Goal: Find specific page/section: Find specific page/section

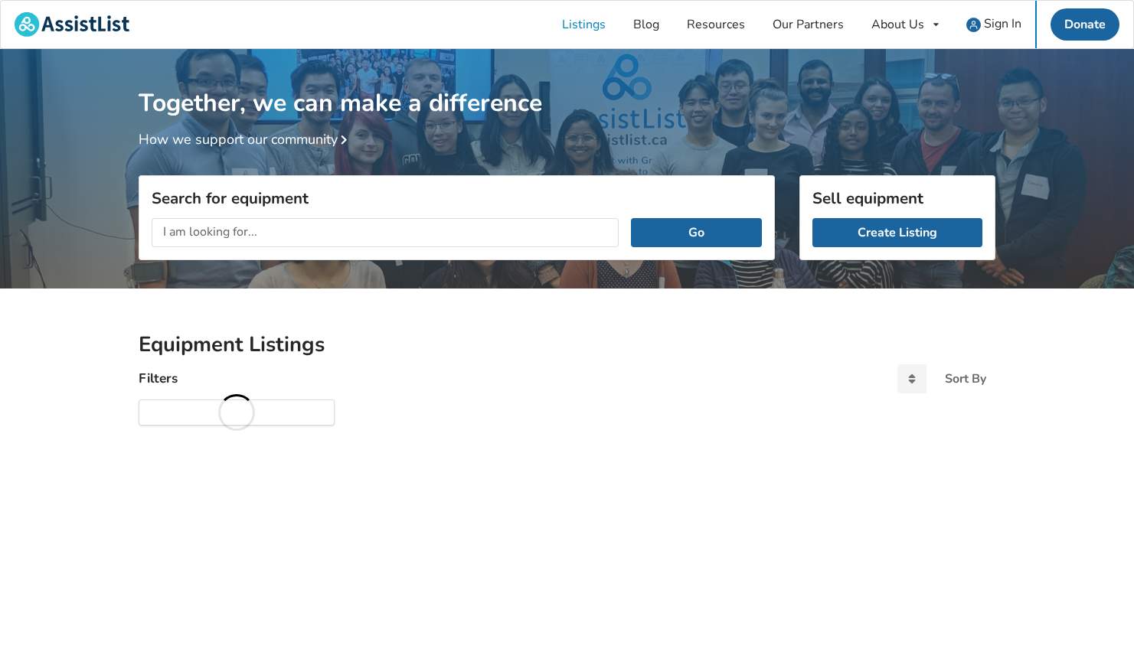
click at [255, 227] on div "Search for equipment Go" at bounding box center [457, 217] width 636 height 84
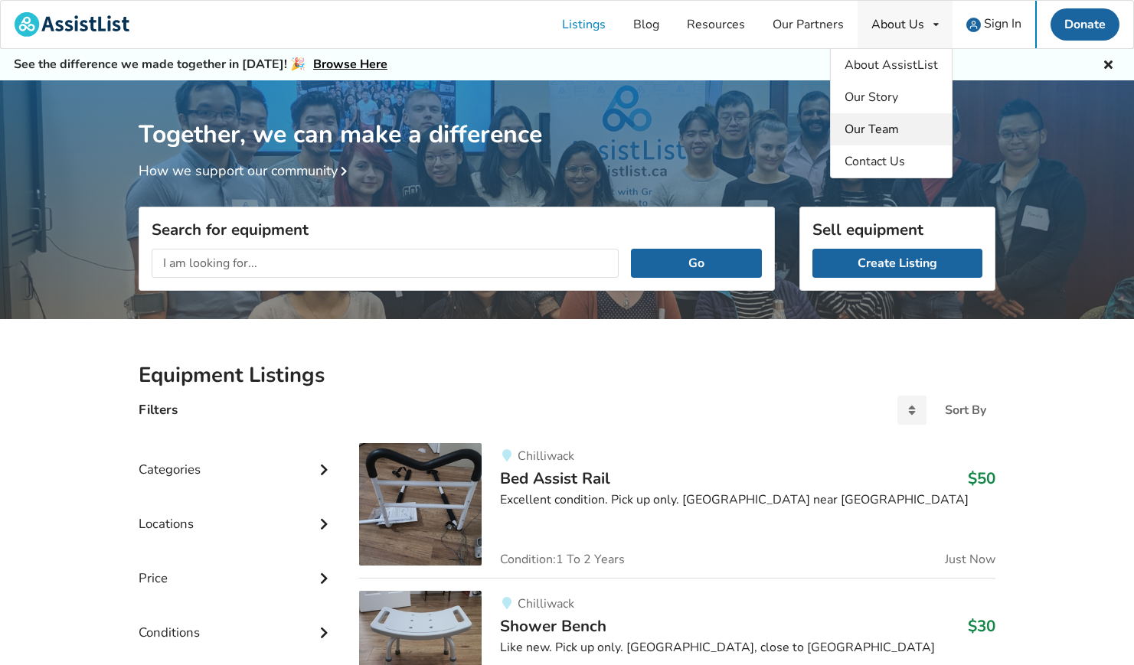
click at [874, 126] on span "Our Team" at bounding box center [871, 129] width 54 height 17
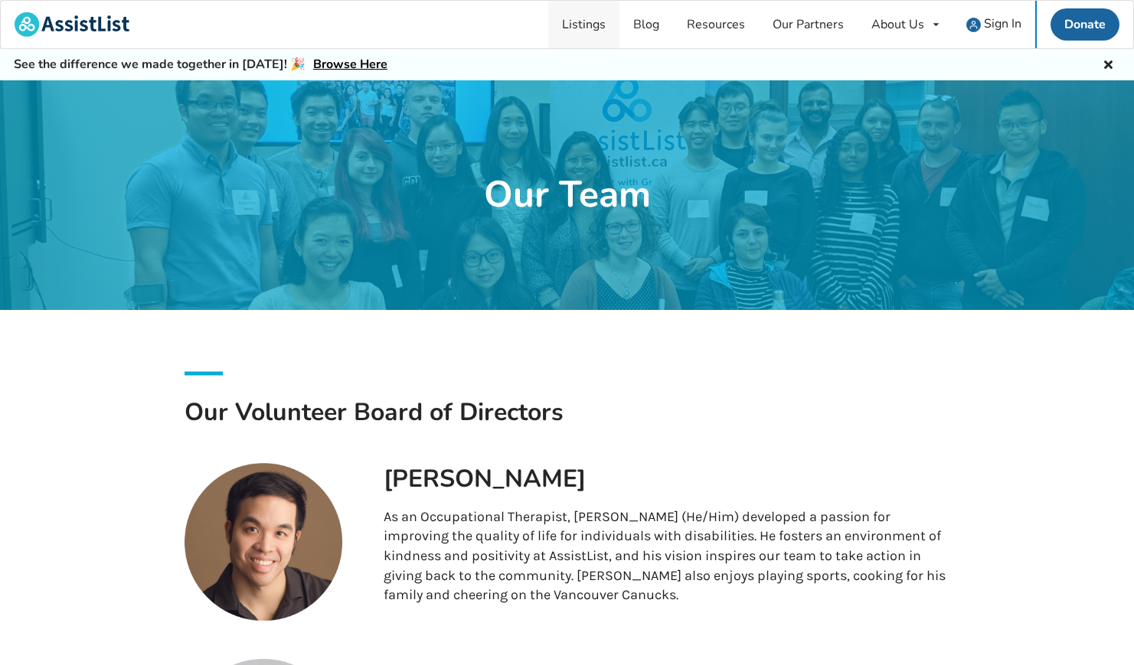
click at [595, 30] on link "Listings" at bounding box center [583, 24] width 71 height 47
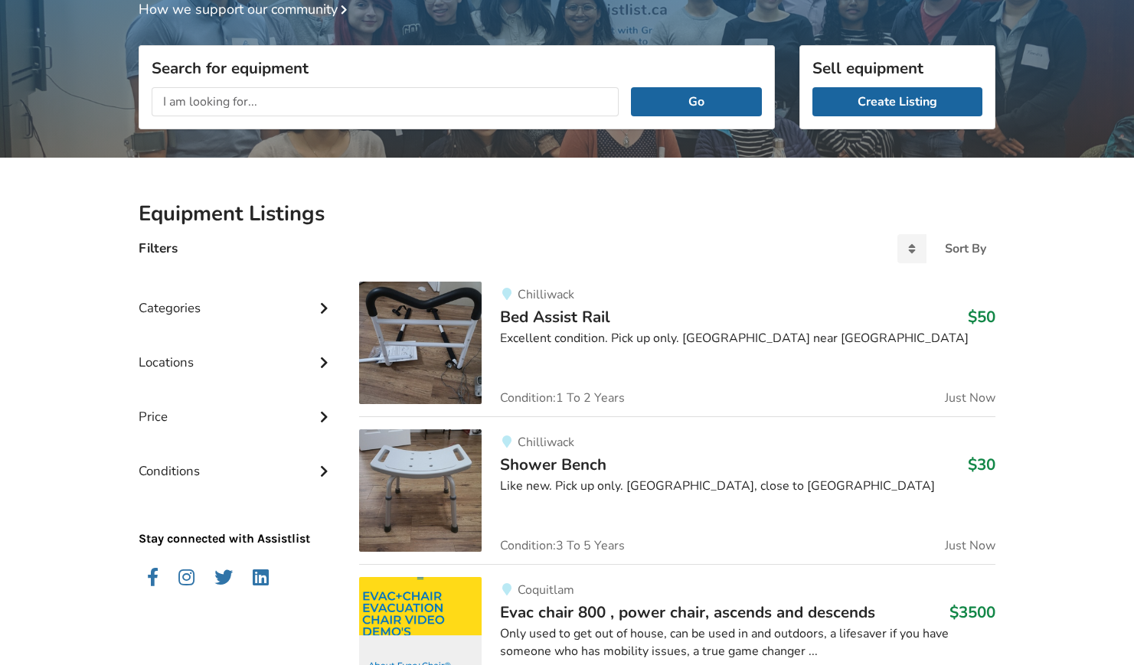
scroll to position [168, 0]
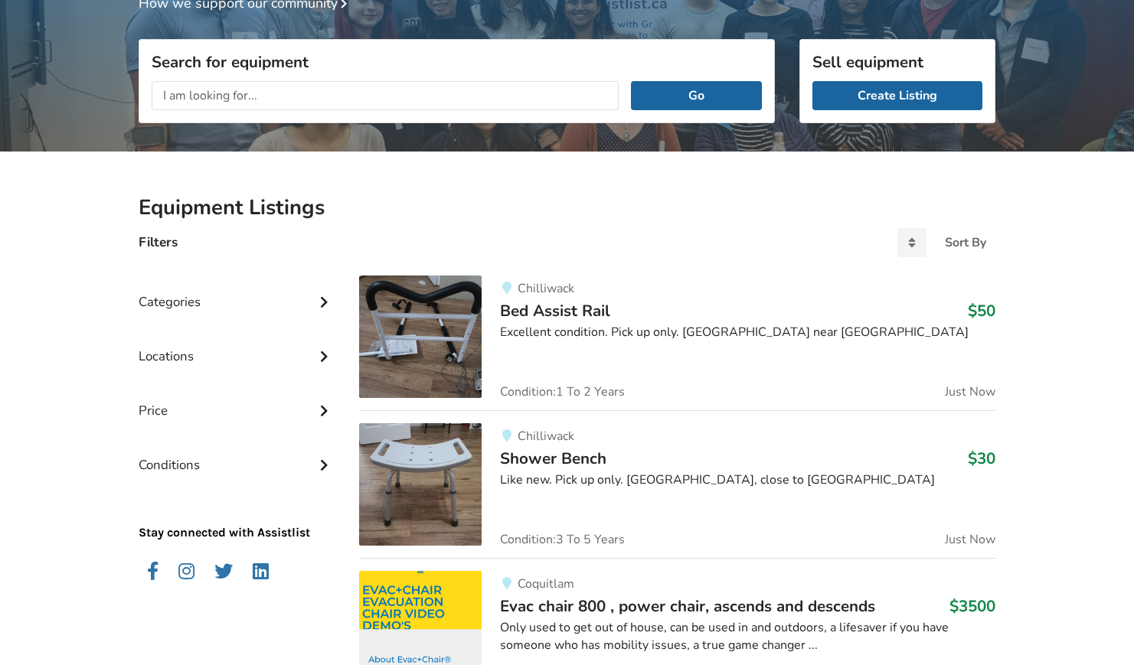
click at [331, 289] on div "Categories" at bounding box center [237, 290] width 196 height 54
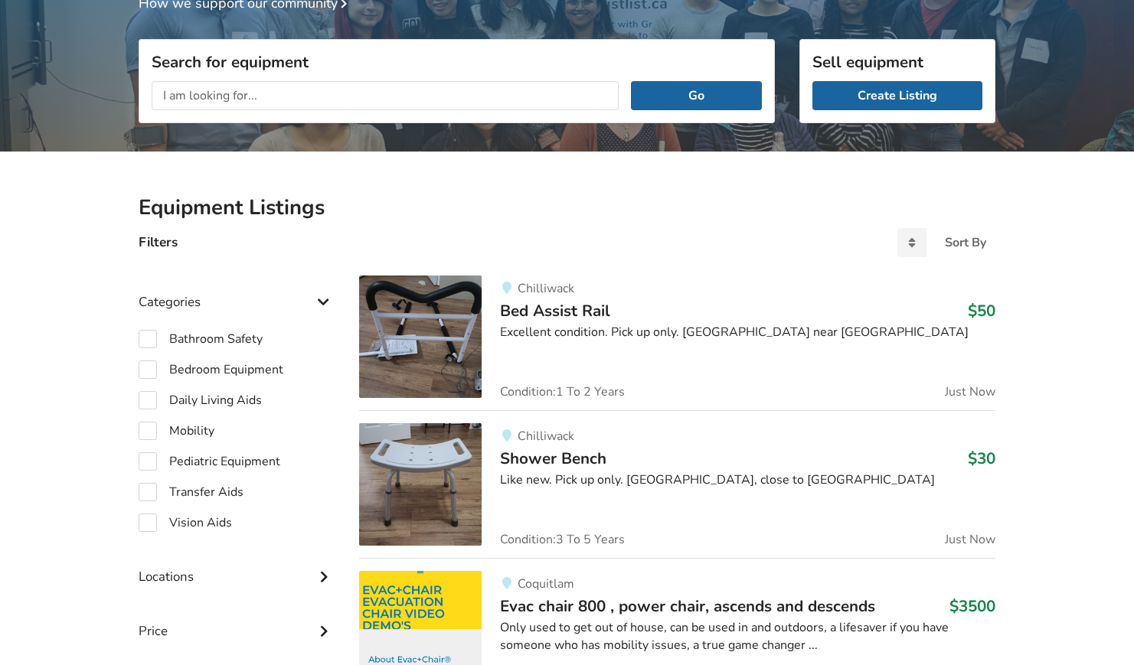
click at [315, 578] on div "Locations" at bounding box center [237, 565] width 196 height 54
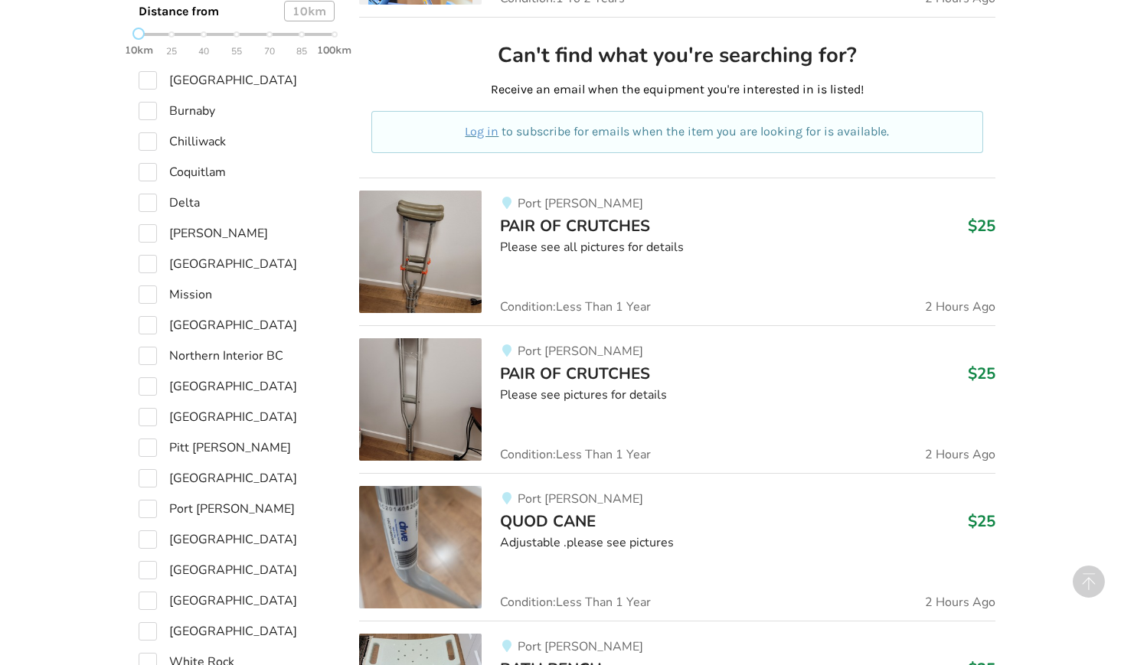
scroll to position [860, 0]
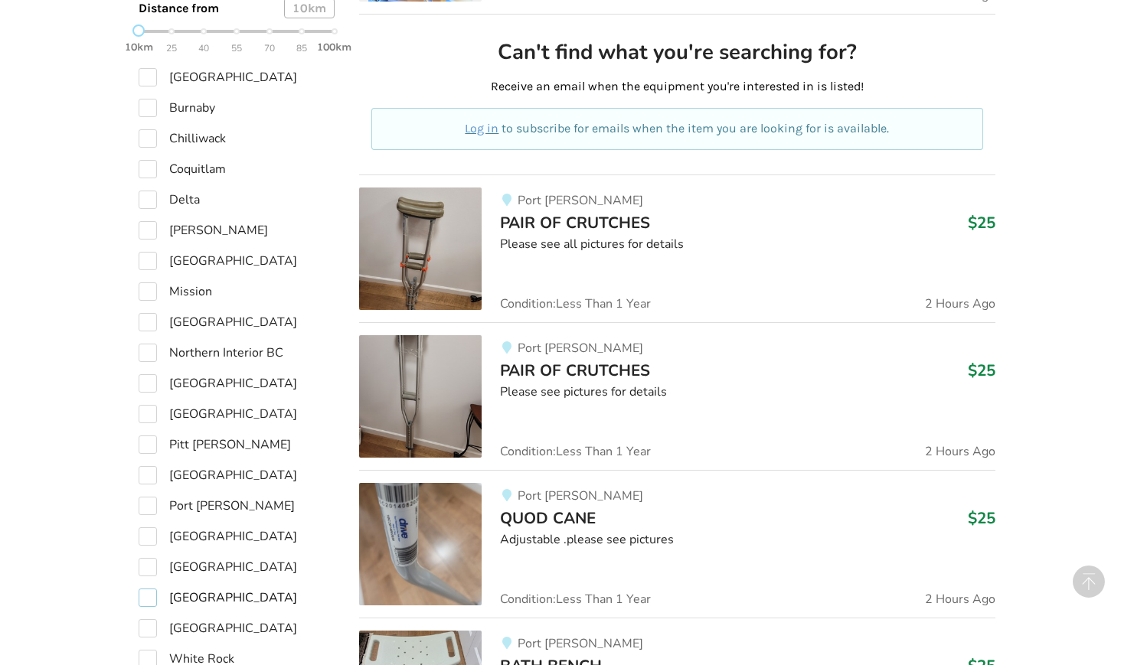
click at [201, 593] on label "[GEOGRAPHIC_DATA]" at bounding box center [218, 598] width 158 height 18
checkbox input "true"
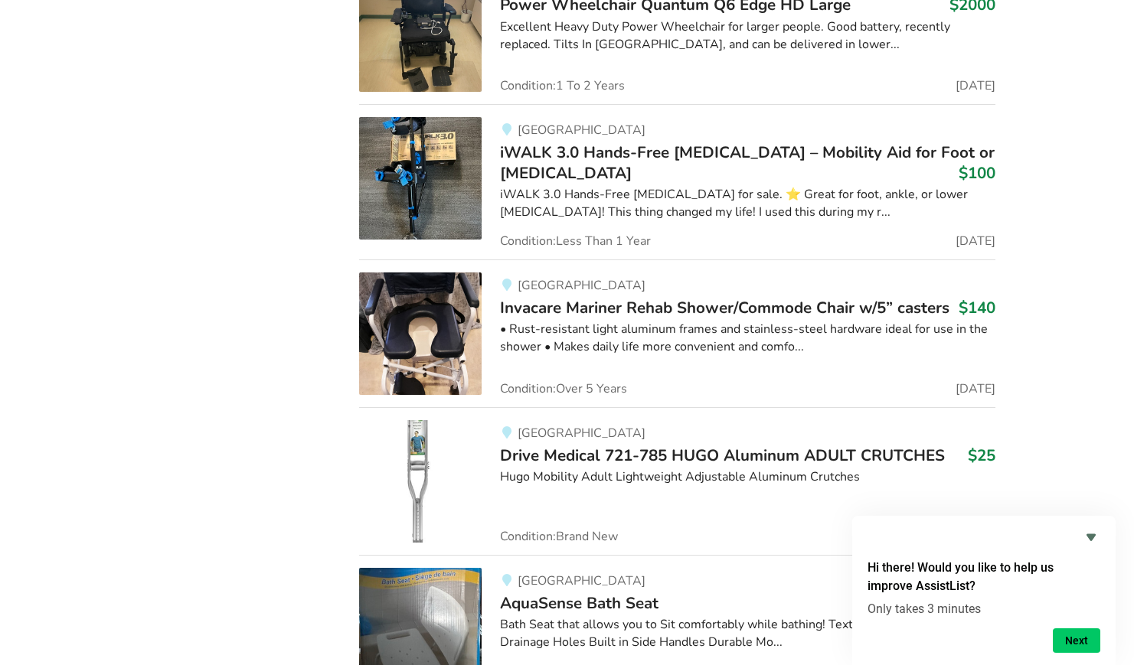
scroll to position [9580, 0]
